Goal: Task Accomplishment & Management: Complete application form

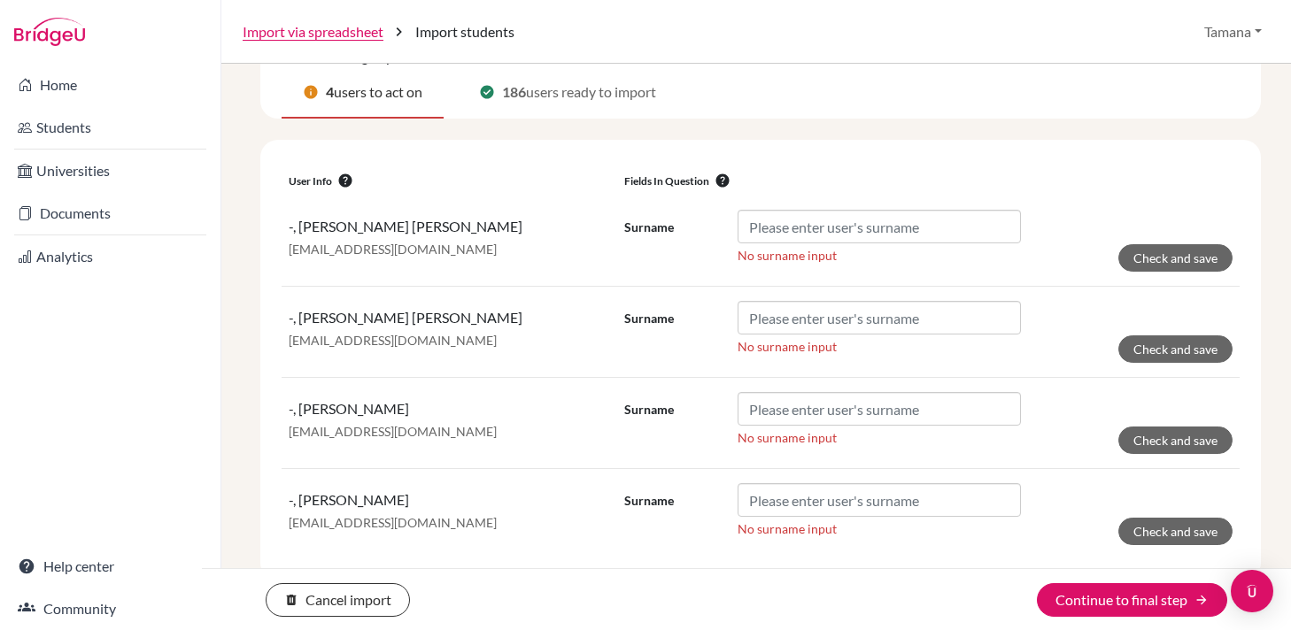
scroll to position [212, 0]
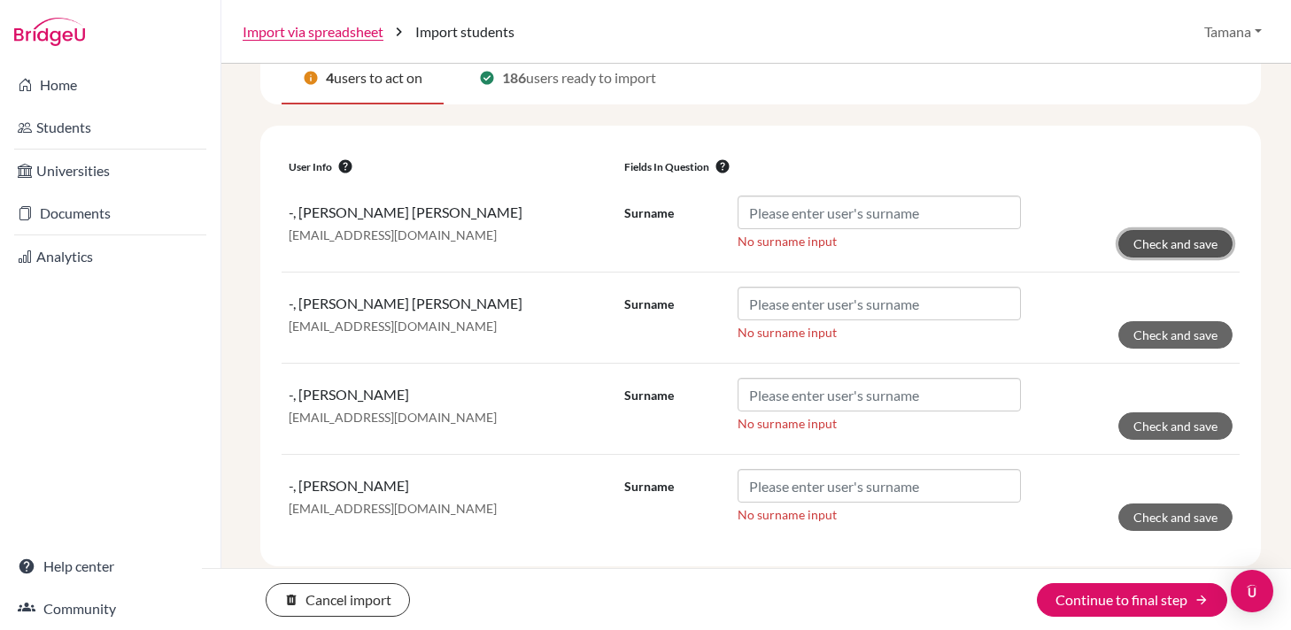
click at [1209, 250] on button "Check and save" at bounding box center [1175, 243] width 114 height 27
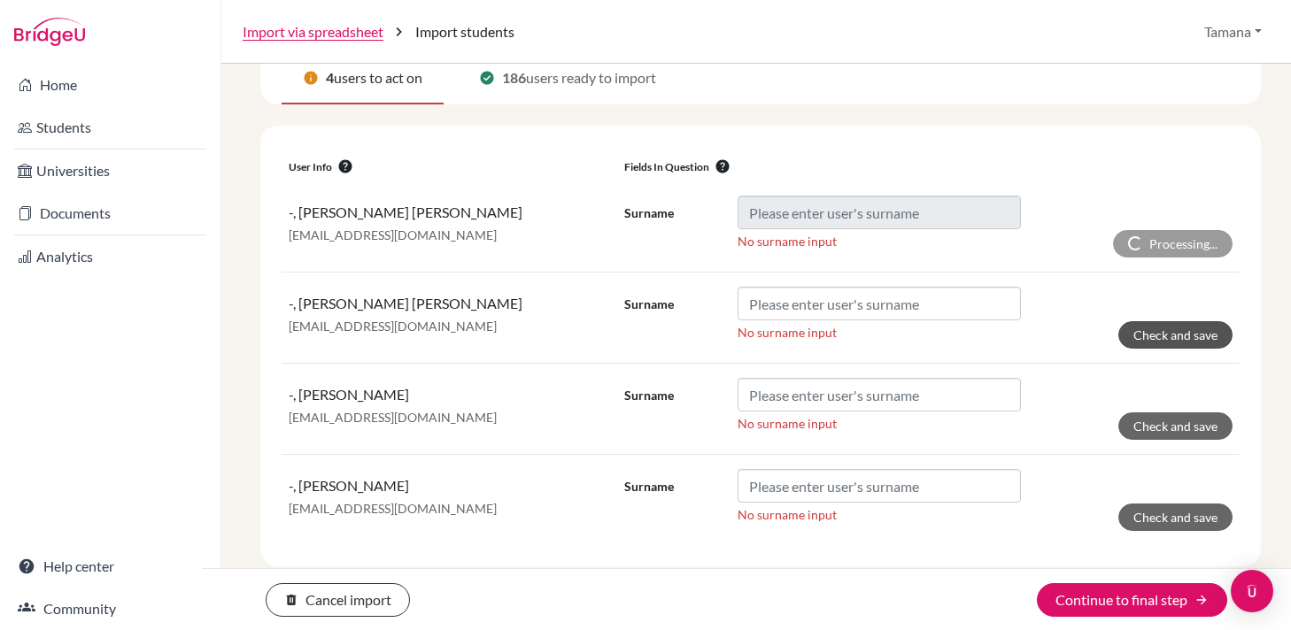
scroll to position [275, 0]
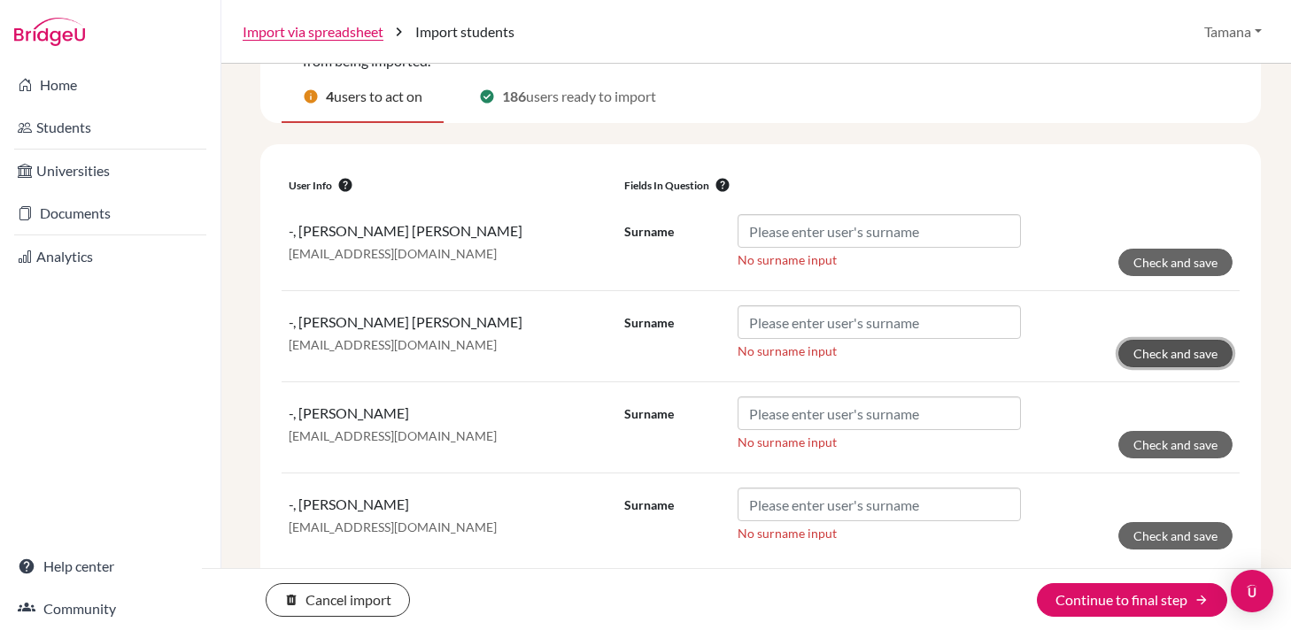
click at [1199, 341] on button "Check and save" at bounding box center [1175, 353] width 114 height 27
click at [1203, 431] on button "Check and save" at bounding box center [1175, 444] width 114 height 27
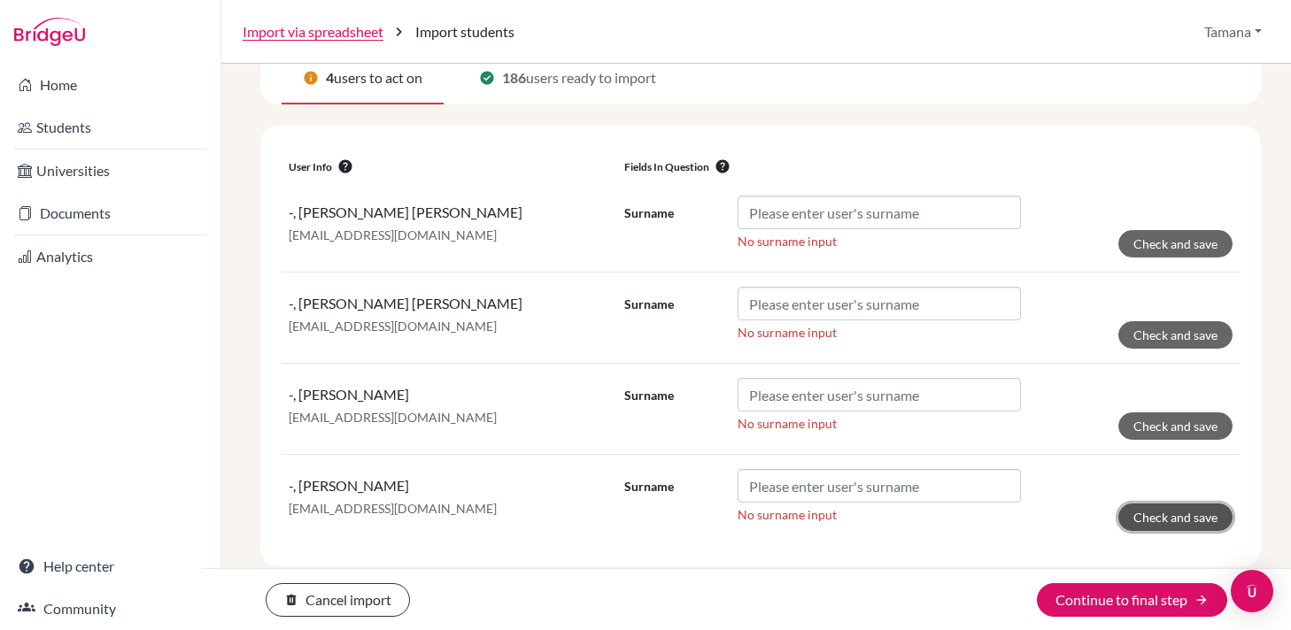
click at [1212, 519] on button "Check and save" at bounding box center [1175, 517] width 114 height 27
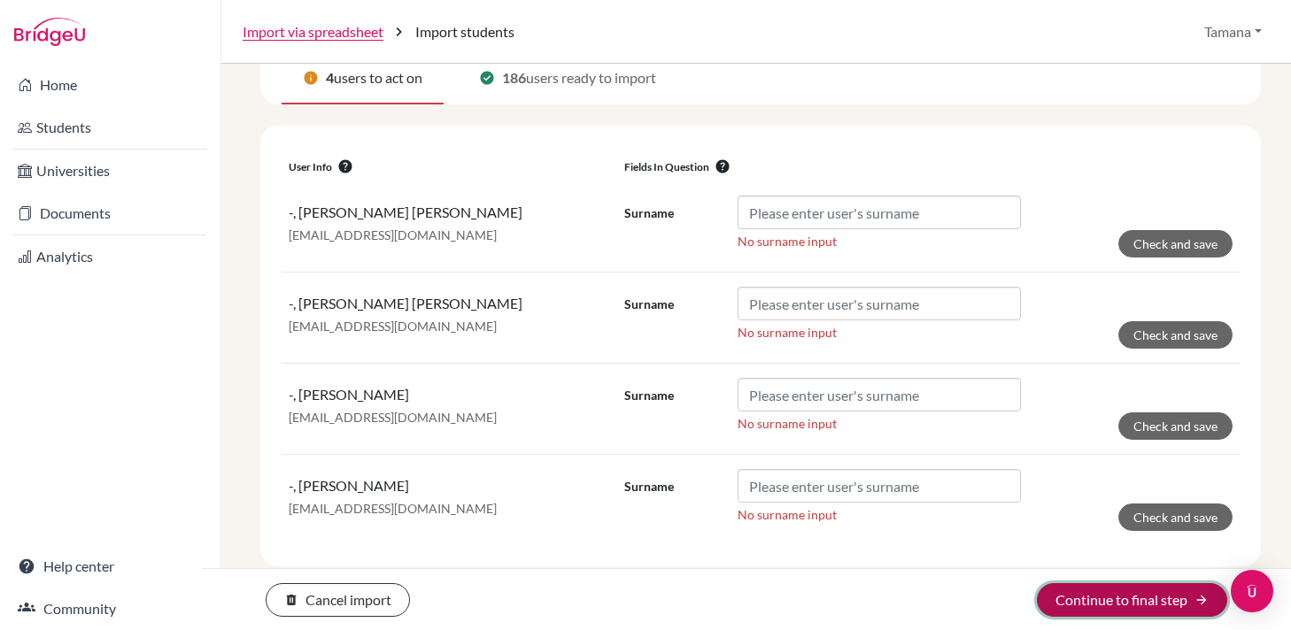
click at [1194, 598] on icon "arrow_forward" at bounding box center [1201, 600] width 14 height 14
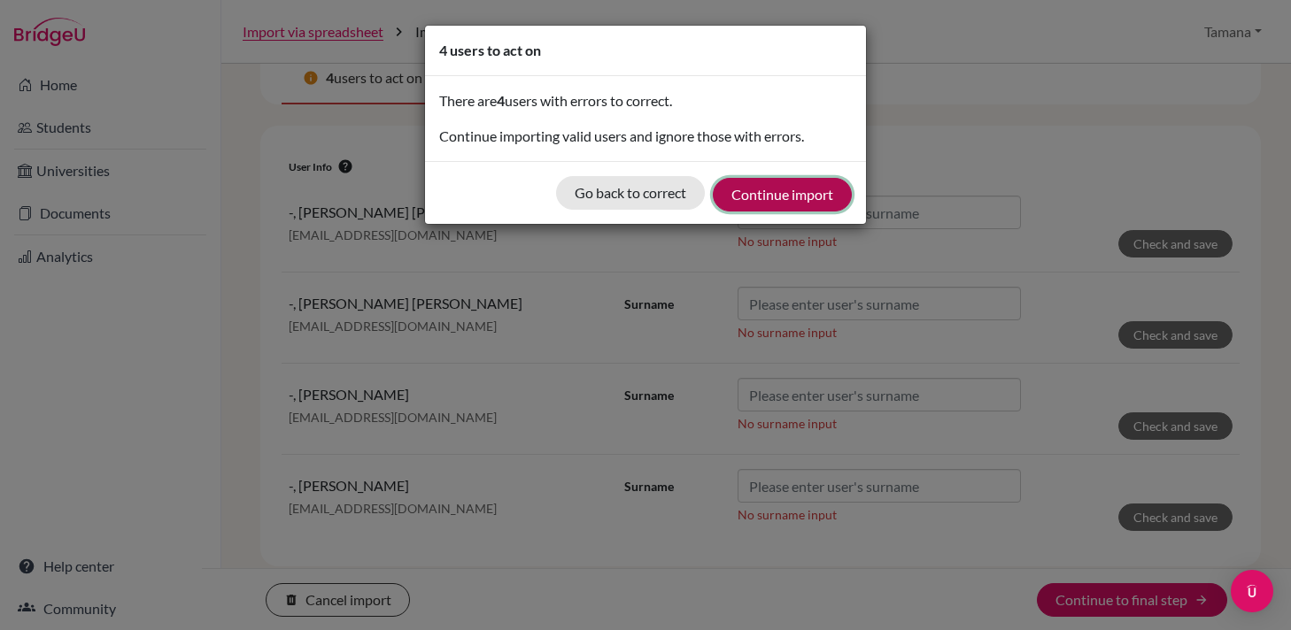
click at [779, 195] on button "Continue import" at bounding box center [782, 195] width 139 height 34
